Goal: Register for event/course

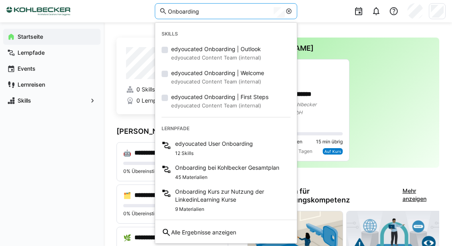
type input "Onboarding"
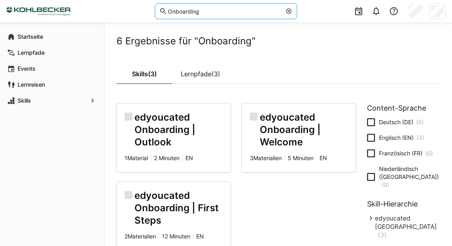
click at [202, 73] on link "Lernpfade (3)" at bounding box center [200, 74] width 56 height 20
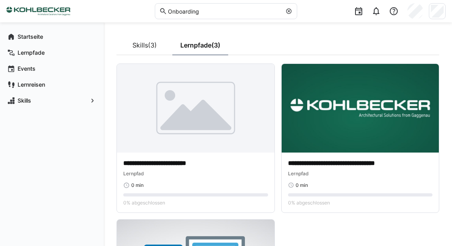
scroll to position [45, 0]
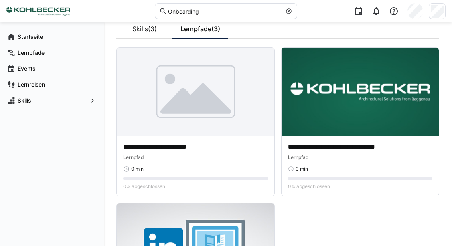
click at [374, 151] on div "**********" at bounding box center [360, 151] width 145 height 18
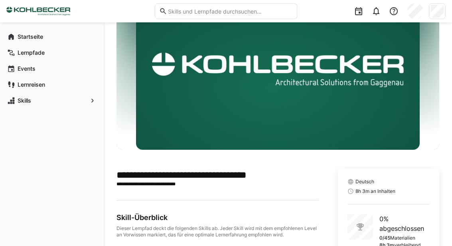
scroll to position [120, 0]
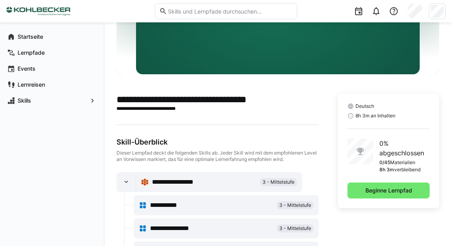
click at [400, 190] on span "Beginne Lernpfad" at bounding box center [388, 190] width 49 height 8
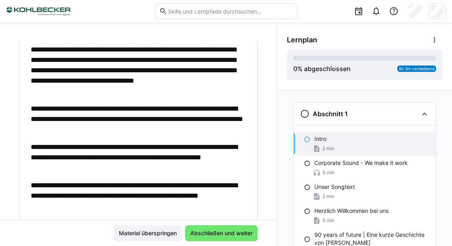
scroll to position [251, 0]
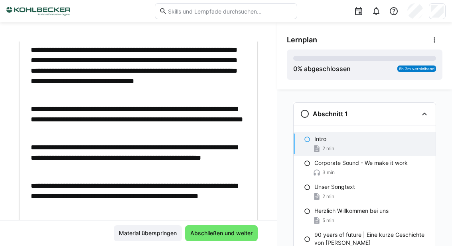
click at [222, 237] on span "Abschließen und weiter" at bounding box center [221, 233] width 65 height 8
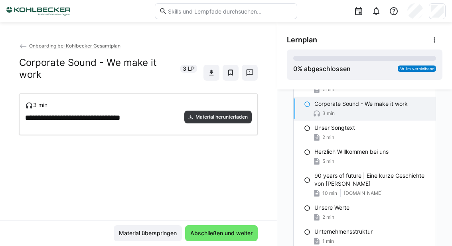
scroll to position [63, 0]
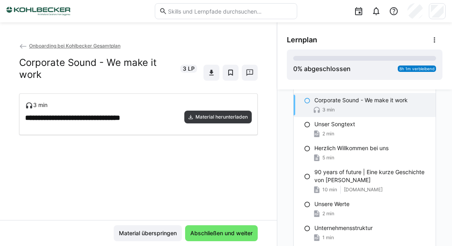
click at [387, 145] on p "Herzlich Willkommen bei uns" at bounding box center [351, 148] width 74 height 8
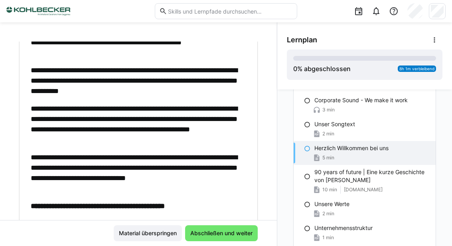
scroll to position [108, 0]
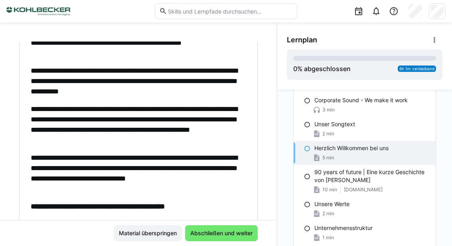
click at [208, 237] on span "Abschließen und weiter" at bounding box center [221, 233] width 65 height 8
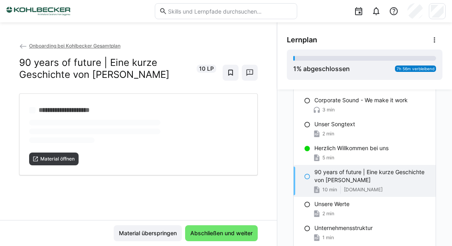
scroll to position [0, 0]
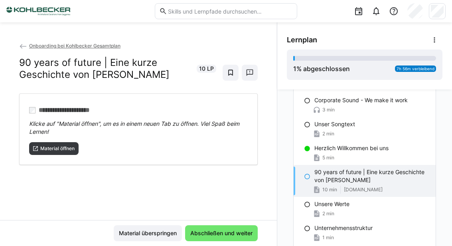
click at [54, 145] on span "Material öffnen" at bounding box center [57, 148] width 36 height 6
click at [202, 238] on span "Abschließen und weiter" at bounding box center [221, 233] width 73 height 16
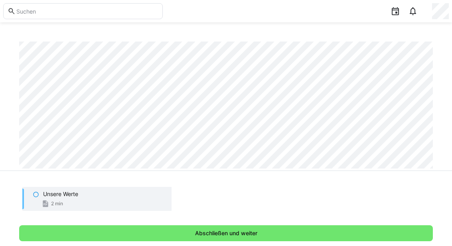
scroll to position [328, 0]
click at [234, 237] on span "Abschließen und weiter" at bounding box center [226, 233] width 65 height 8
click at [244, 241] on span "Abschließen und weiter" at bounding box center [225, 233] width 413 height 16
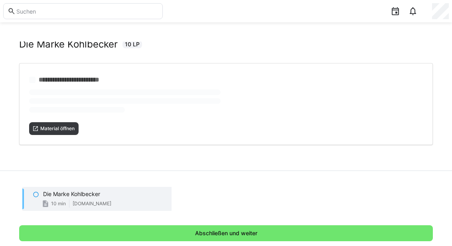
scroll to position [0, 0]
